Goal: Transaction & Acquisition: Download file/media

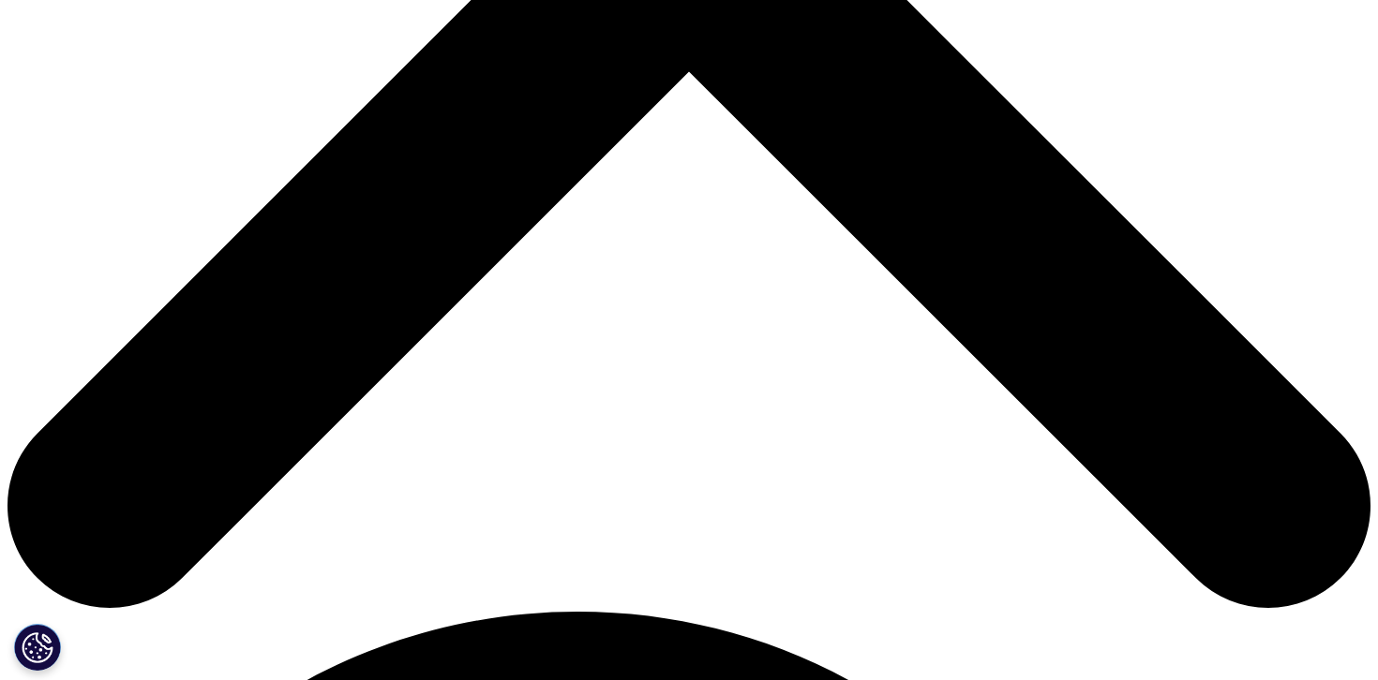
scroll to position [784, 0]
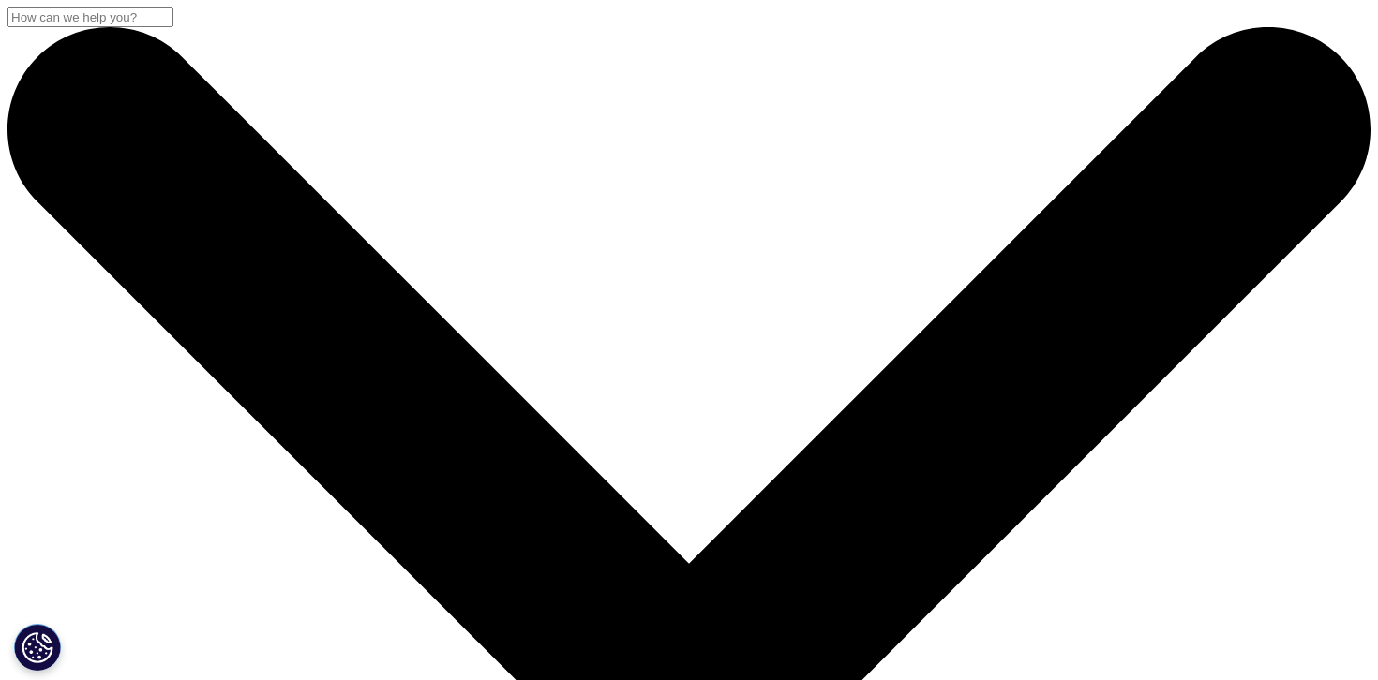
scroll to position [568, 1106]
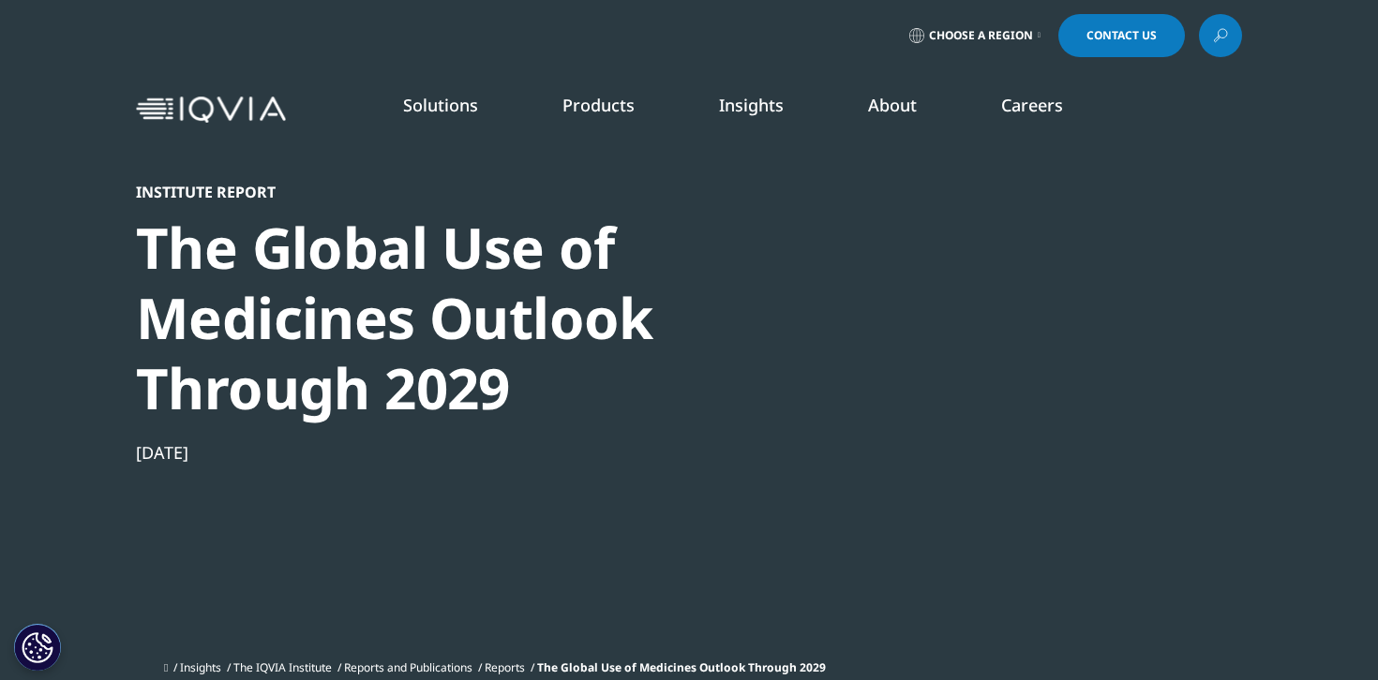
scroll to position [754, 1106]
